Goal: Use online tool/utility: Use online tool/utility

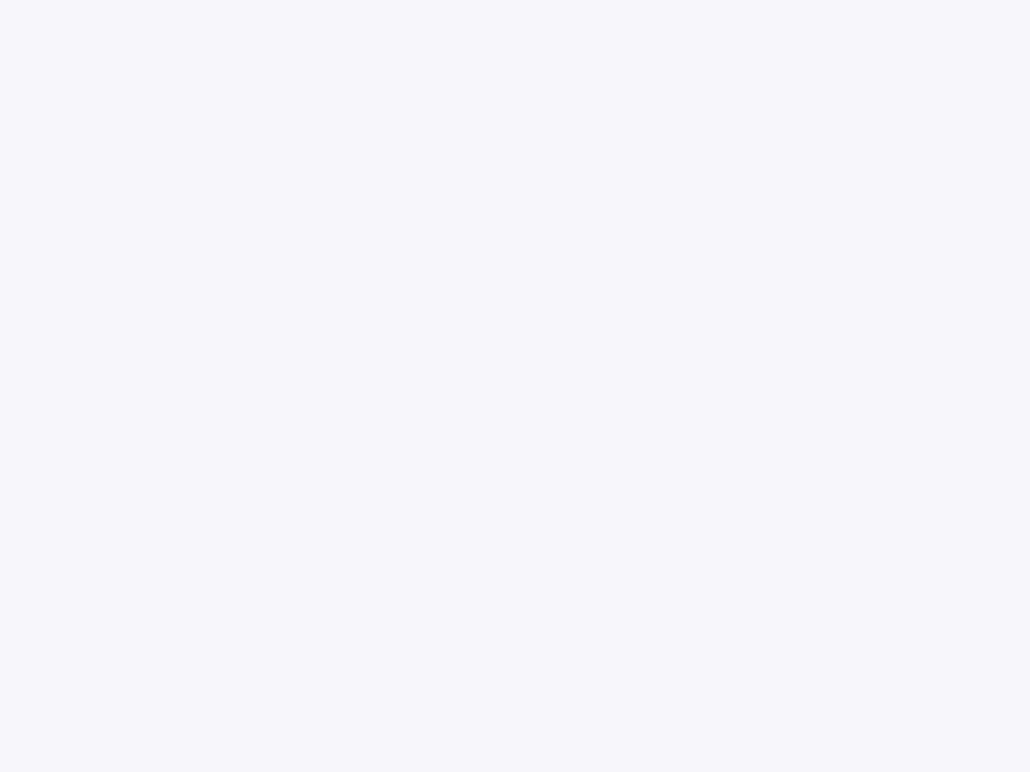
click at [515, 386] on div at bounding box center [515, 386] width 1030 height 772
